Goal: Find specific page/section: Find specific page/section

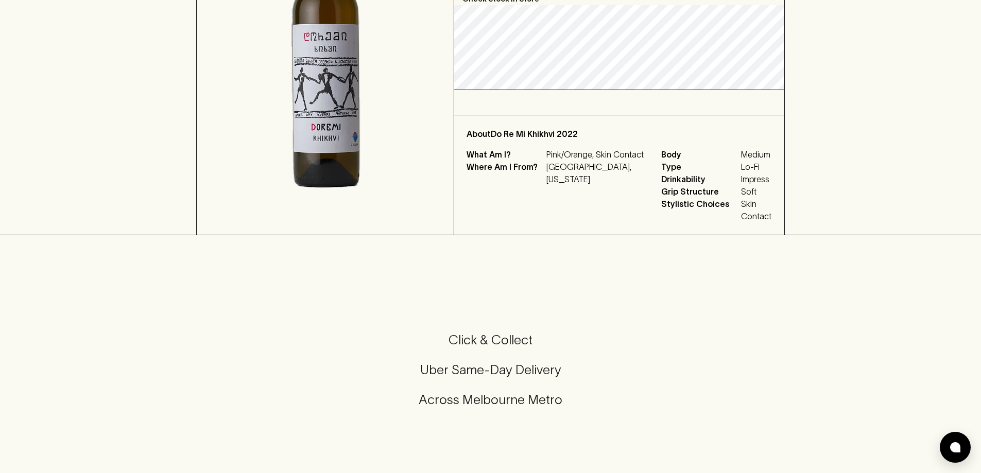
scroll to position [257, 0]
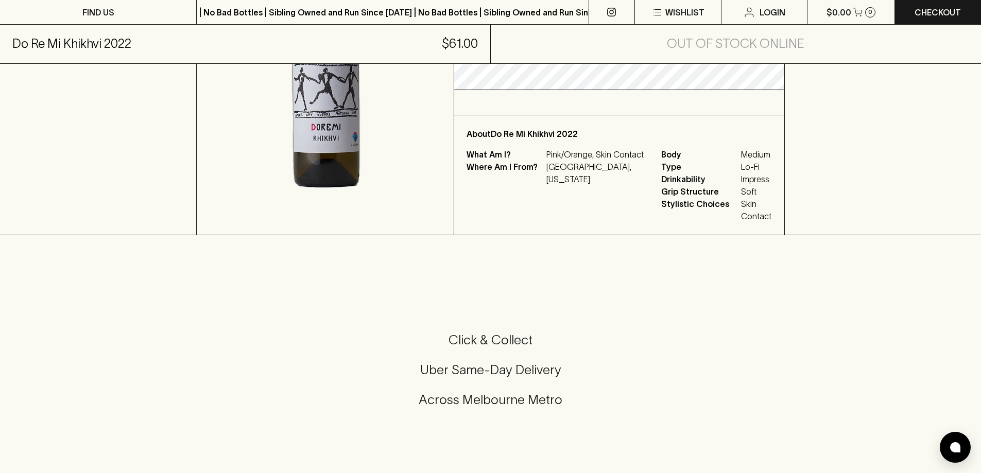
click at [605, 177] on p "[GEOGRAPHIC_DATA], [US_STATE]" at bounding box center [597, 173] width 102 height 25
click at [604, 176] on p "[GEOGRAPHIC_DATA], [US_STATE]" at bounding box center [597, 173] width 102 height 25
copy p "[US_STATE]"
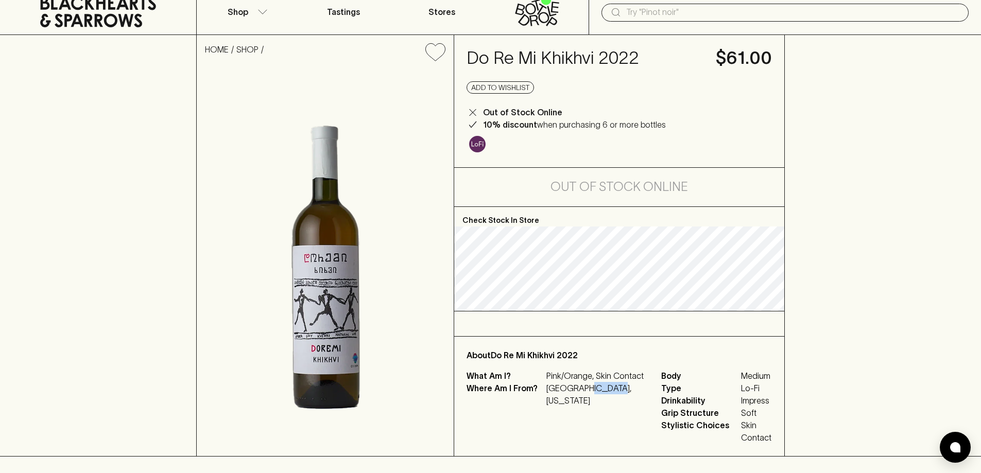
scroll to position [0, 0]
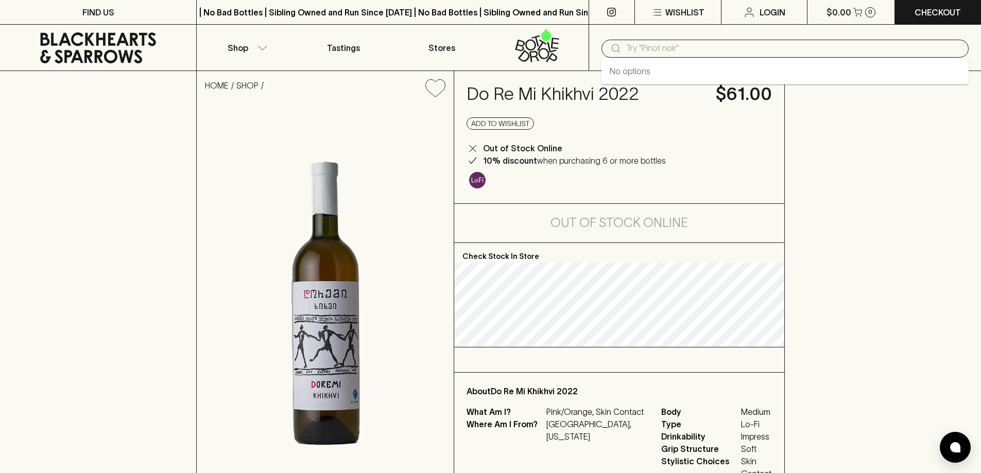
click at [659, 46] on input "text" at bounding box center [793, 48] width 334 height 16
paste input "[US_STATE]"
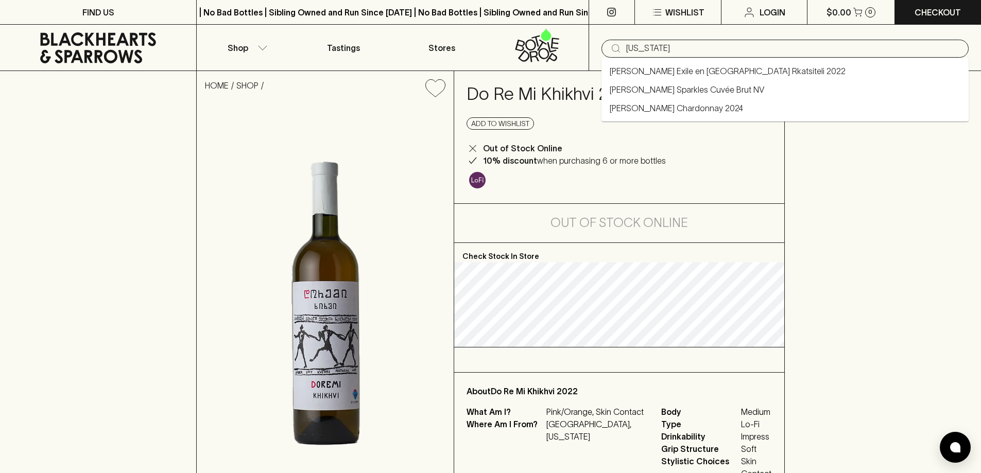
click at [671, 71] on link "[PERSON_NAME] Exile en [GEOGRAPHIC_DATA] Rkatsiteli 2022" at bounding box center [728, 71] width 236 height 12
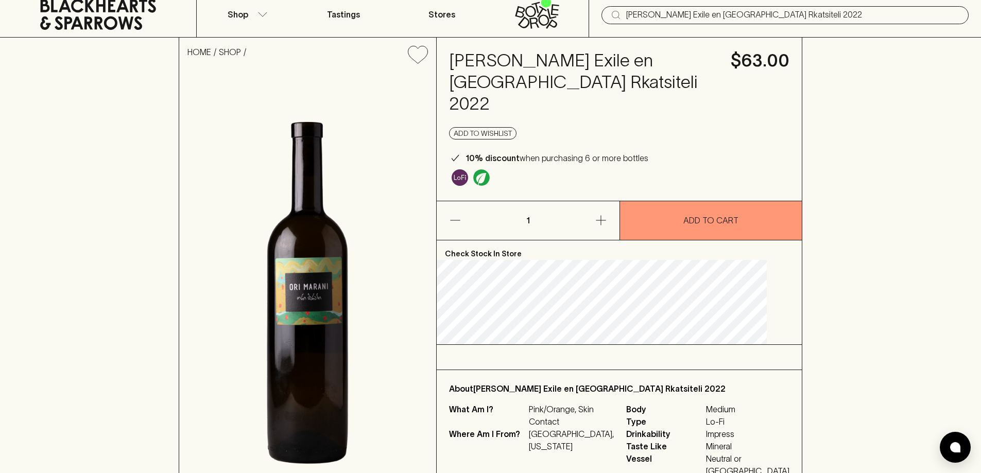
scroll to position [51, 0]
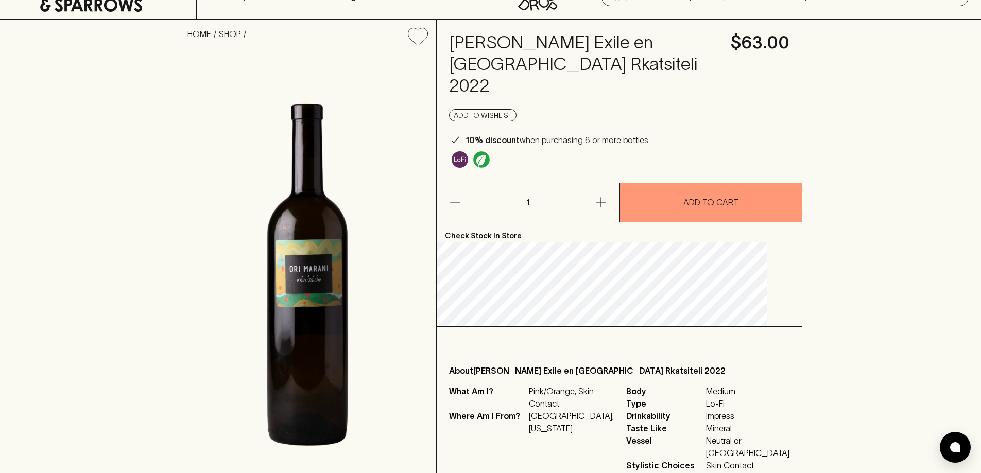
type input "[PERSON_NAME] Exile en [GEOGRAPHIC_DATA] Rkatsiteli 2022"
